Goal: Information Seeking & Learning: Compare options

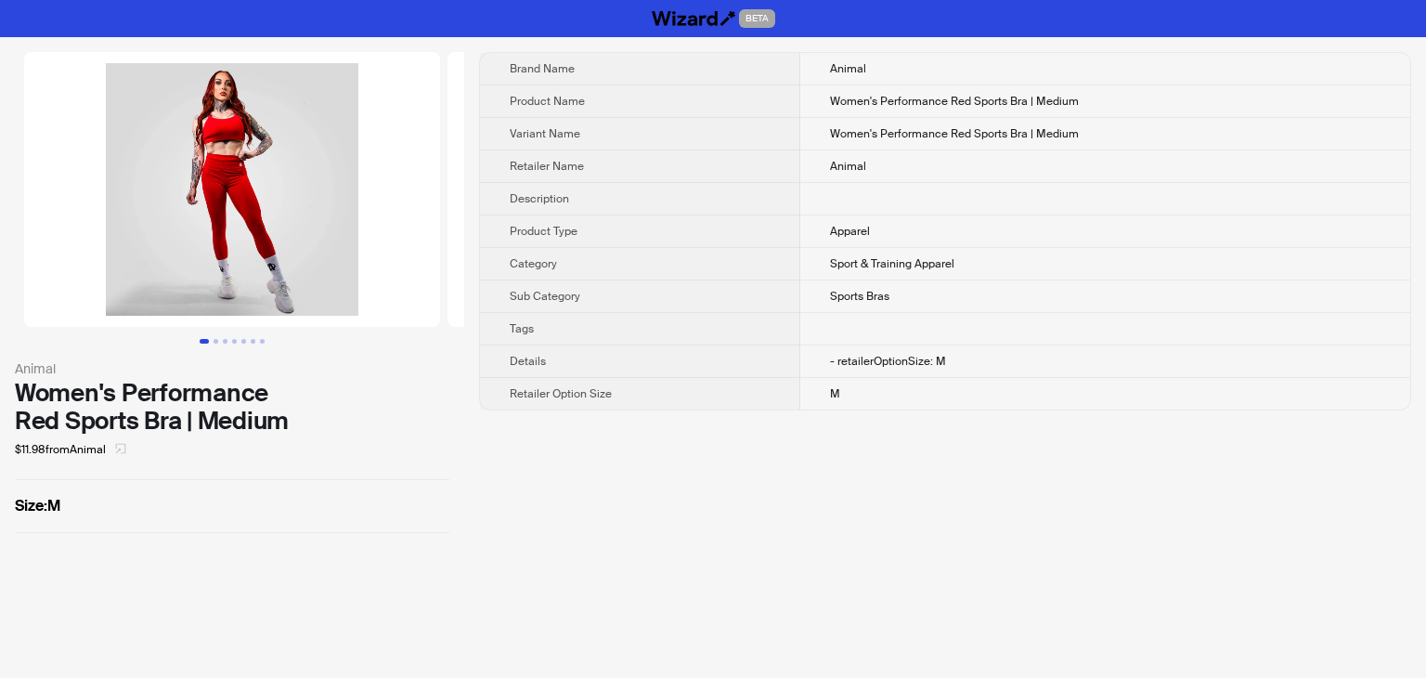
click at [126, 448] on icon "select" at bounding box center [120, 448] width 11 height 11
drag, startPoint x: 1119, startPoint y: 129, endPoint x: 943, endPoint y: 151, distance: 177.7
click at [943, 151] on tbody "Brand Name Animal Product Name Women's Performance Red Sports Bra | Medium Vari…" at bounding box center [945, 231] width 930 height 356
click at [1030, 153] on td "Animal" at bounding box center [1105, 166] width 610 height 32
click at [124, 444] on icon "select" at bounding box center [121, 449] width 10 height 10
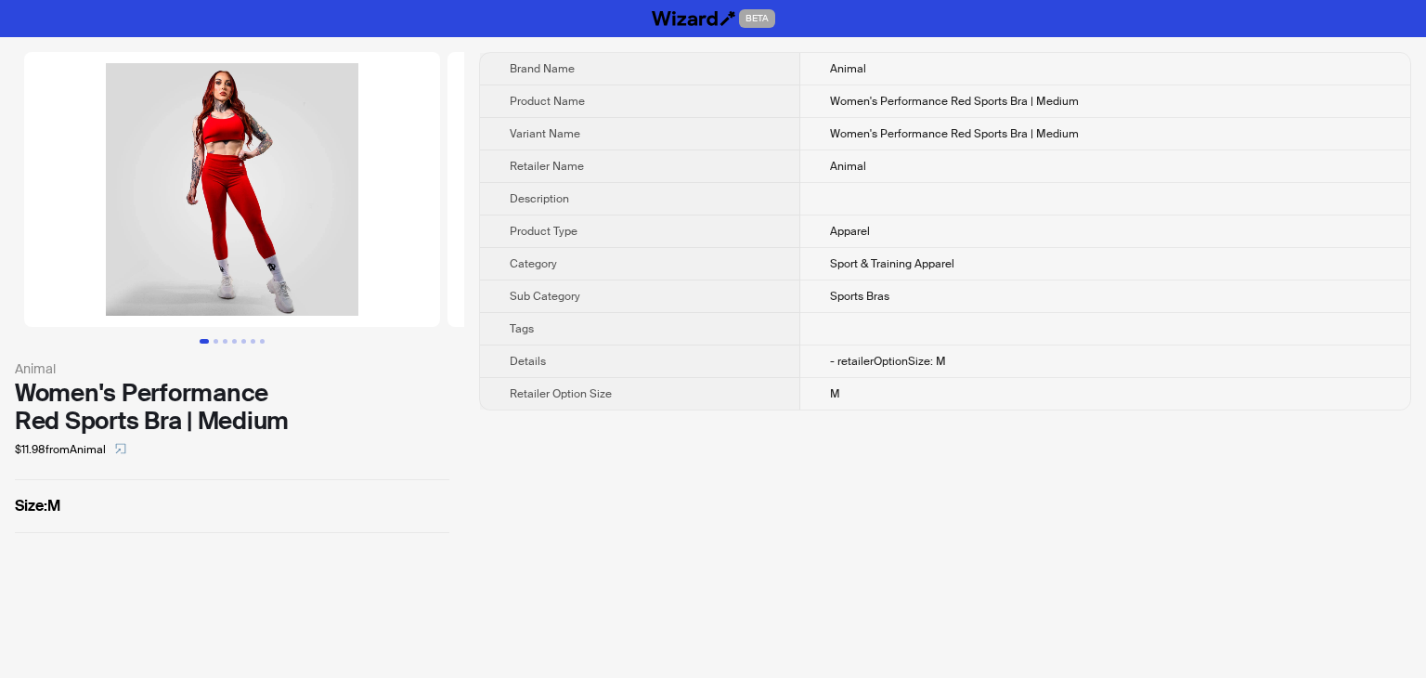
click at [41, 464] on div "Animal Women's Performance Red Sports Bra | Medium $11.98 from Animal Size : M" at bounding box center [232, 292] width 464 height 510
